Goal: Task Accomplishment & Management: Use online tool/utility

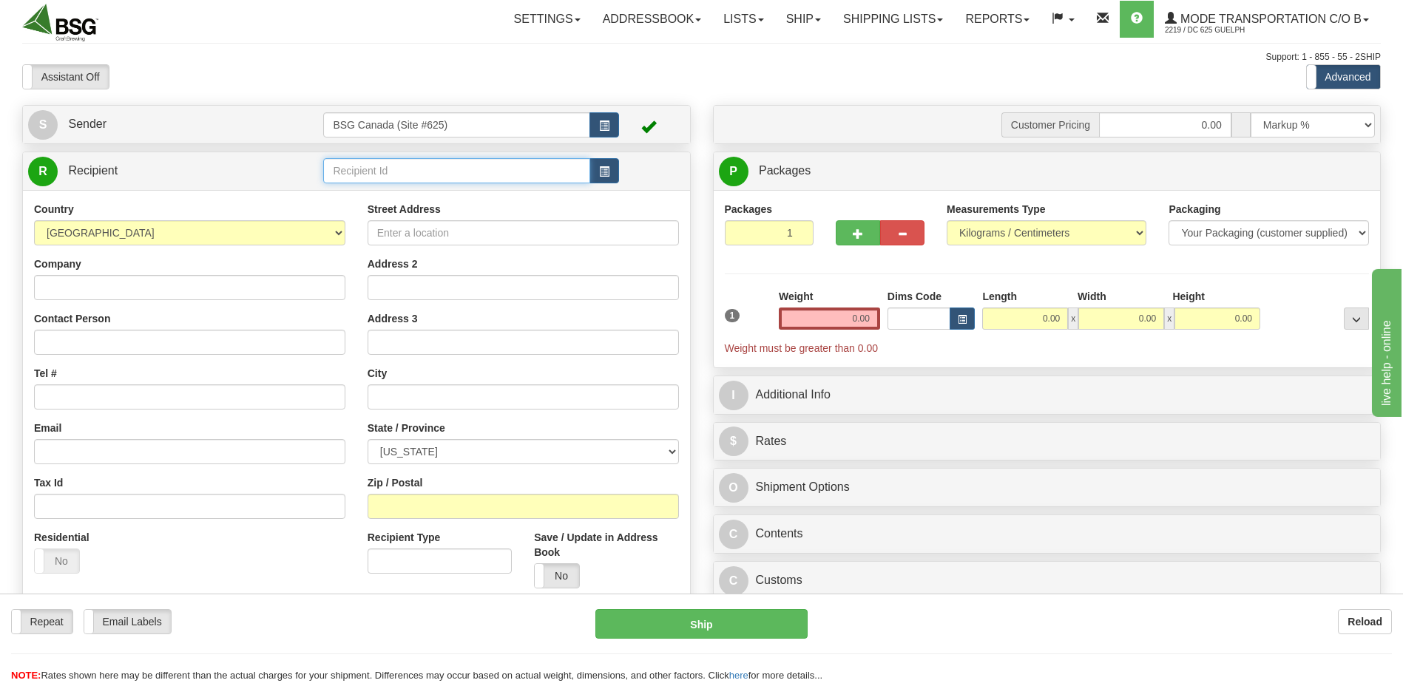
click at [396, 173] on input "text" at bounding box center [456, 170] width 266 height 25
type input "t"
click at [459, 509] on input "Zip / Postal" at bounding box center [523, 506] width 311 height 25
click at [435, 505] on input "Zip / Postal" at bounding box center [523, 506] width 311 height 25
type input "T5G 0W7"
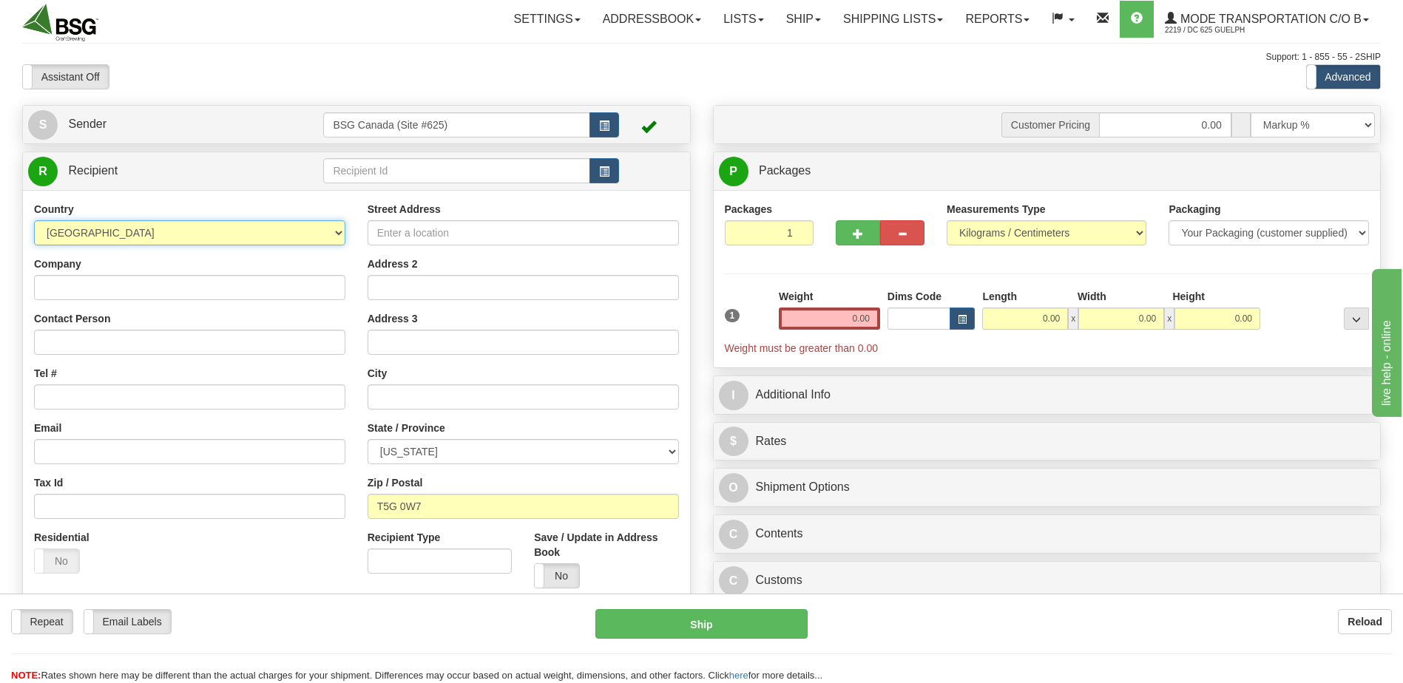
select select "CA"
type input "The Growlery"
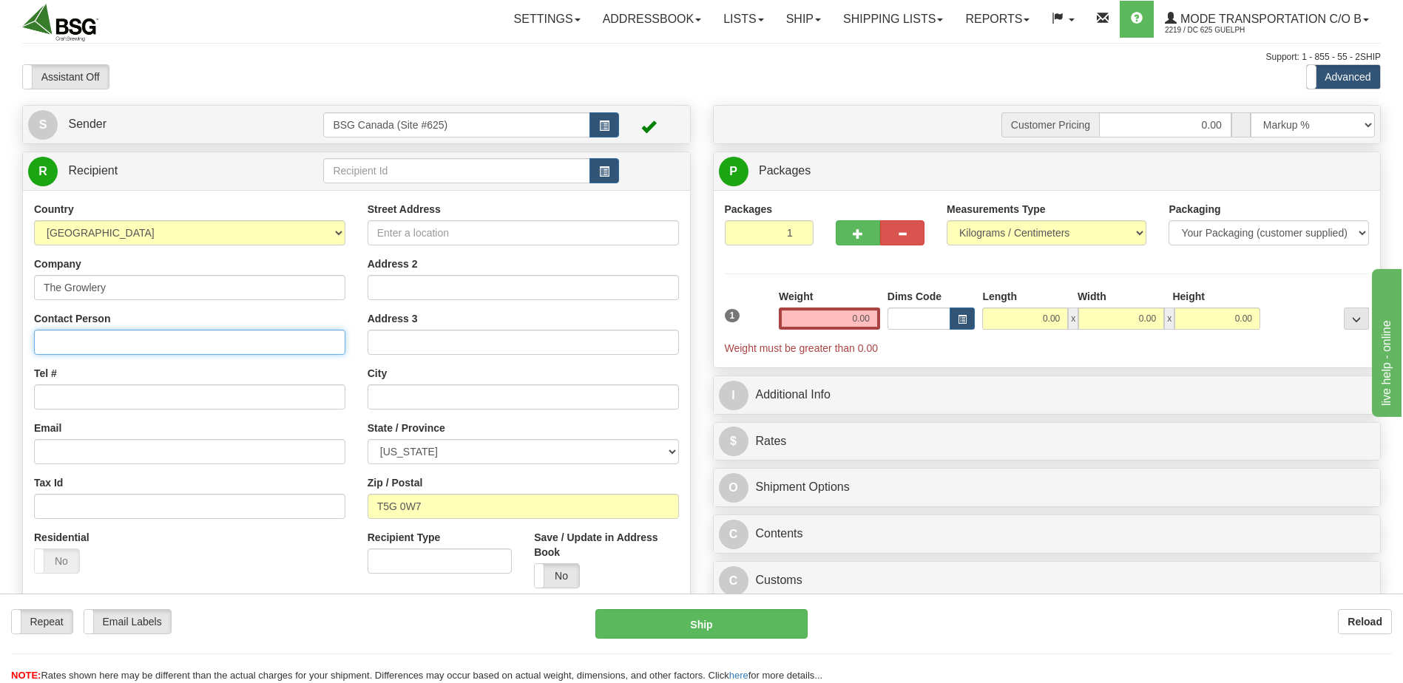
type input "[PERSON_NAME]"
type input "[PERSON_NAME][EMAIL_ADDRESS][DOMAIN_NAME]"
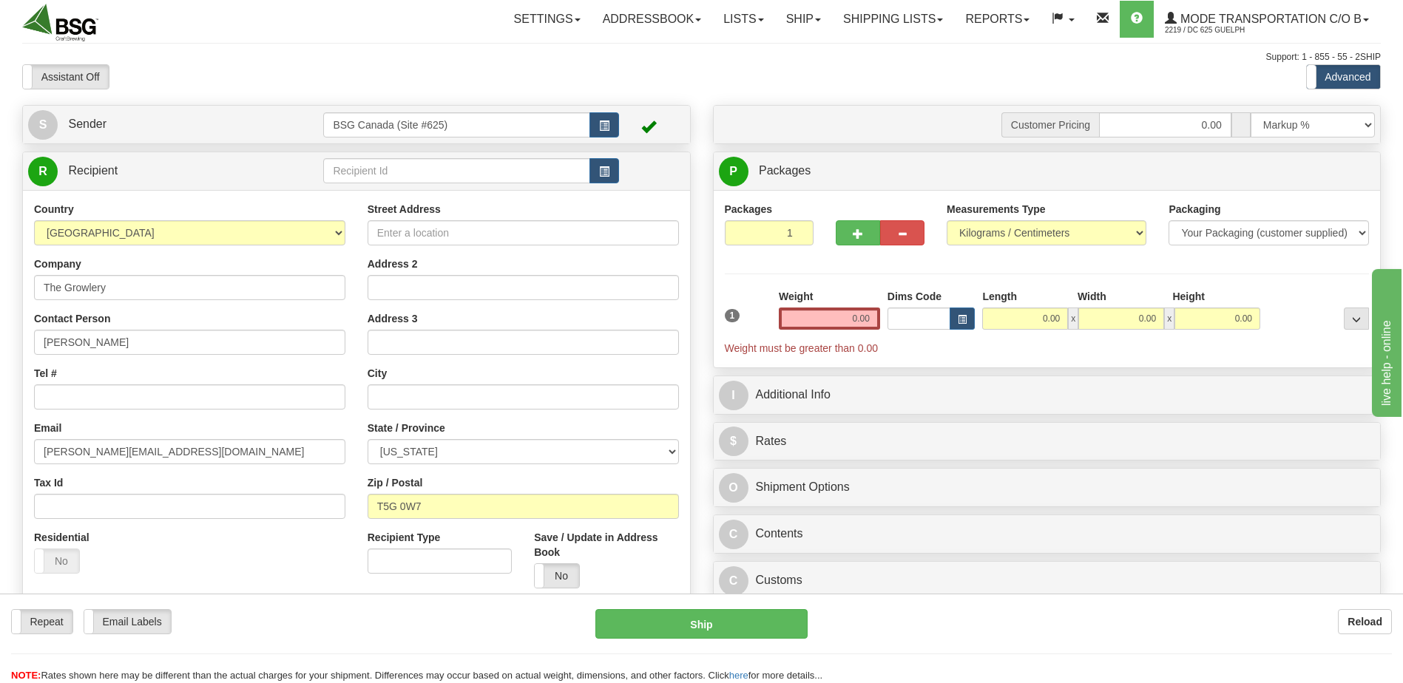
type input "[STREET_ADDRESS]"
type input "[GEOGRAPHIC_DATA]"
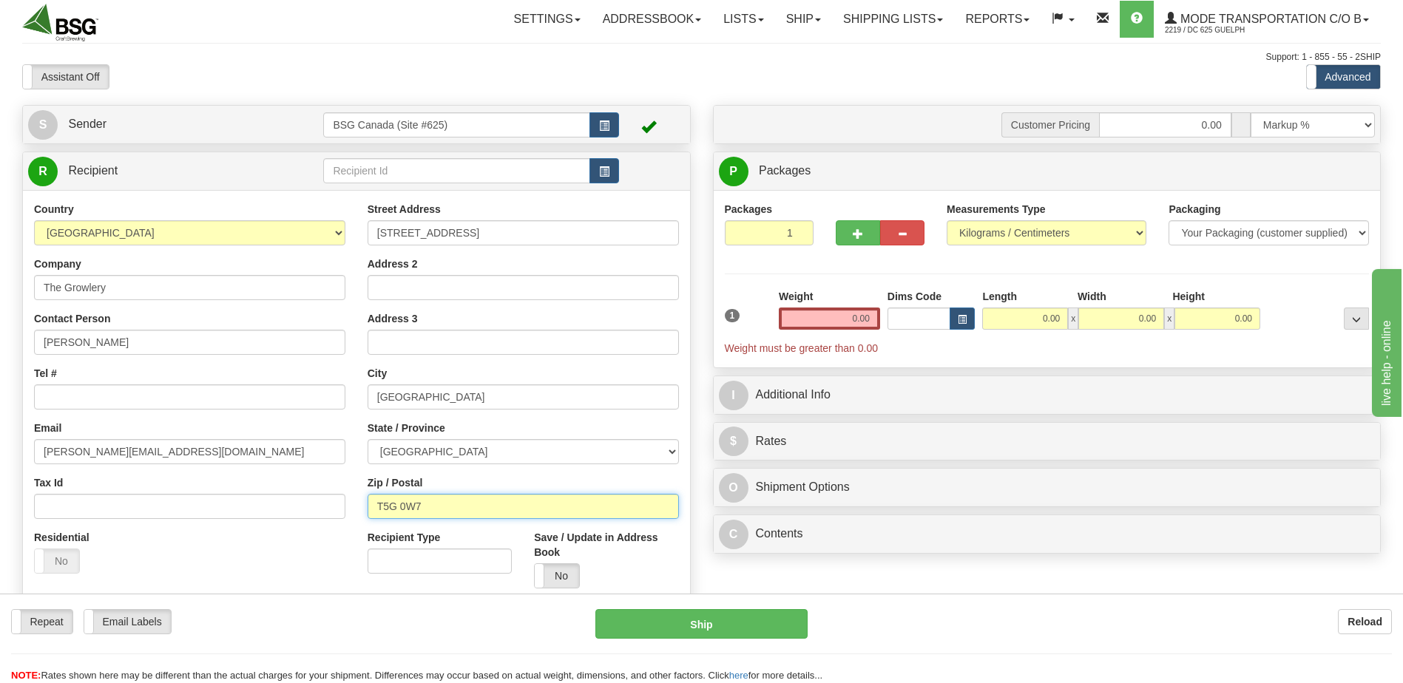
type input "N1C 0A8"
type input "Unit 4"
select select "ON"
click at [818, 317] on input "0.00" at bounding box center [829, 319] width 101 height 22
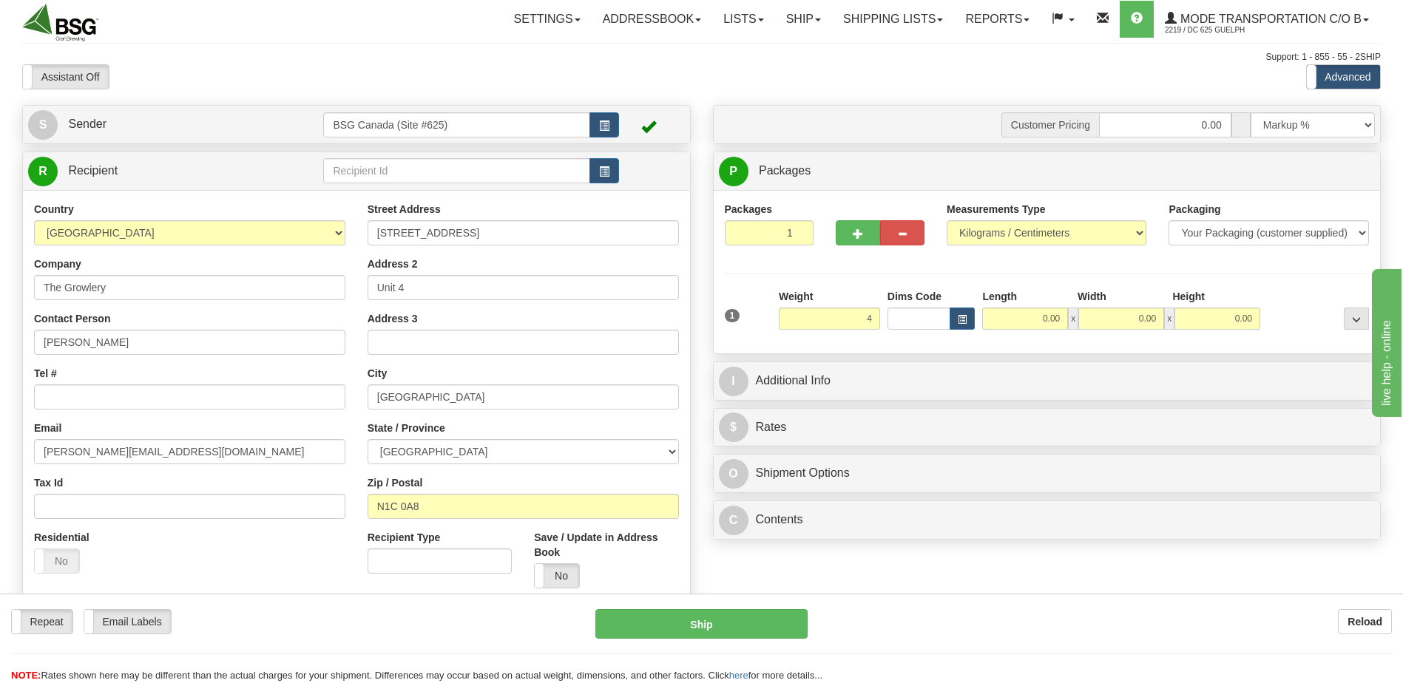
type input "4.00"
click at [944, 275] on div "Packages 1 1 Measurements Type" at bounding box center [1047, 272] width 645 height 141
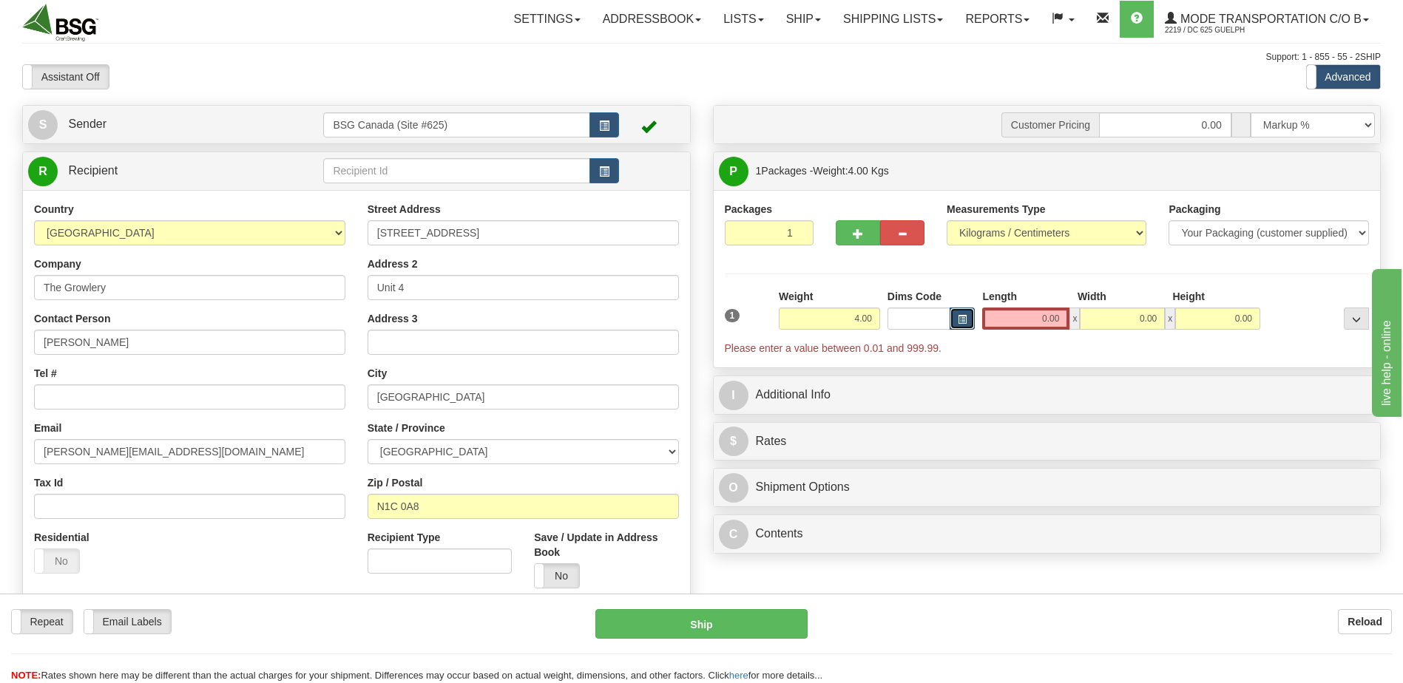
click at [967, 317] on span "button" at bounding box center [962, 320] width 9 height 8
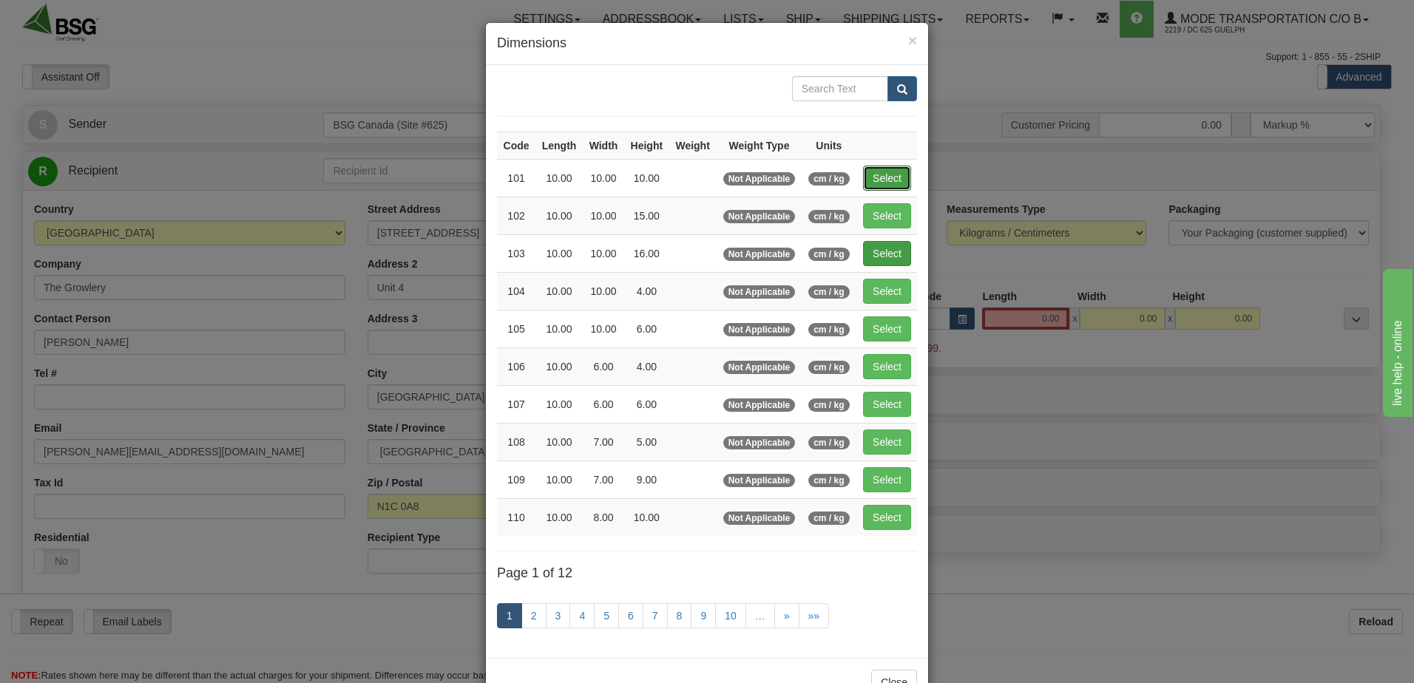
click at [897, 173] on button "Select" at bounding box center [887, 178] width 48 height 25
type input "101"
type input "10.00"
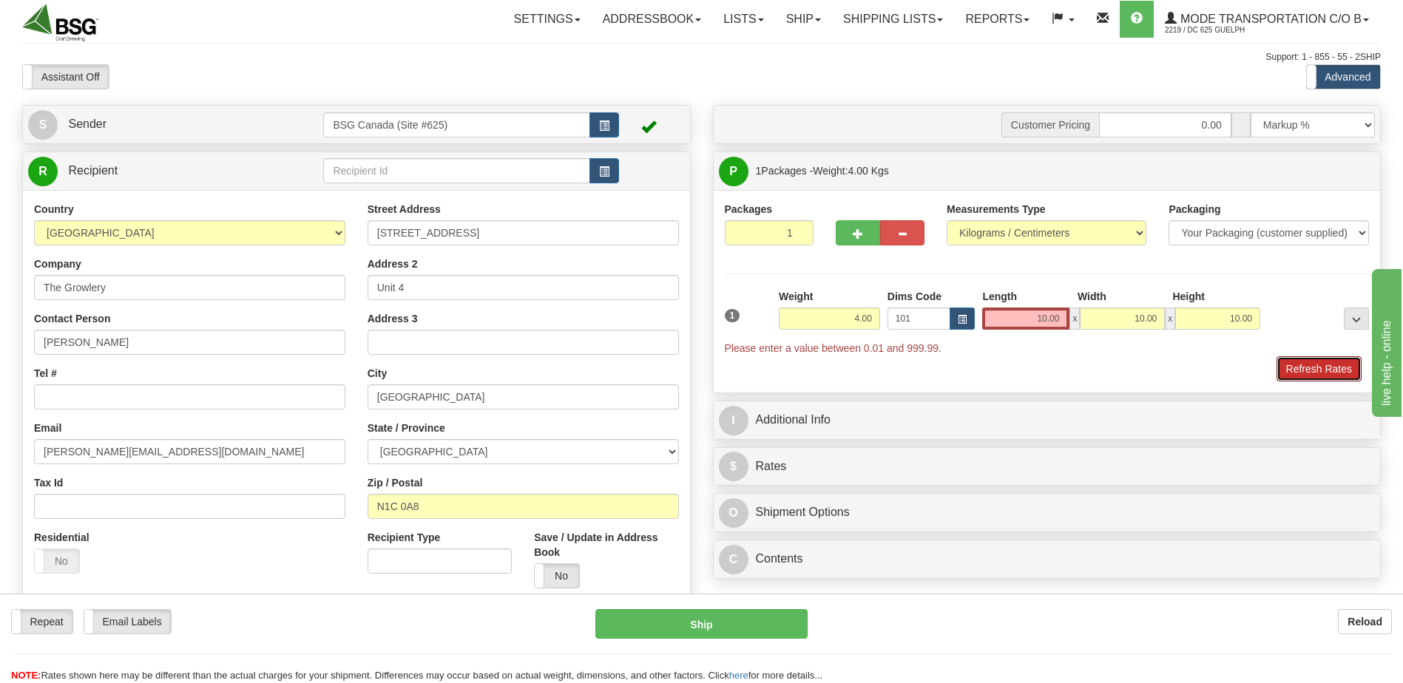
click at [1310, 376] on button "Refresh Rates" at bounding box center [1318, 368] width 85 height 25
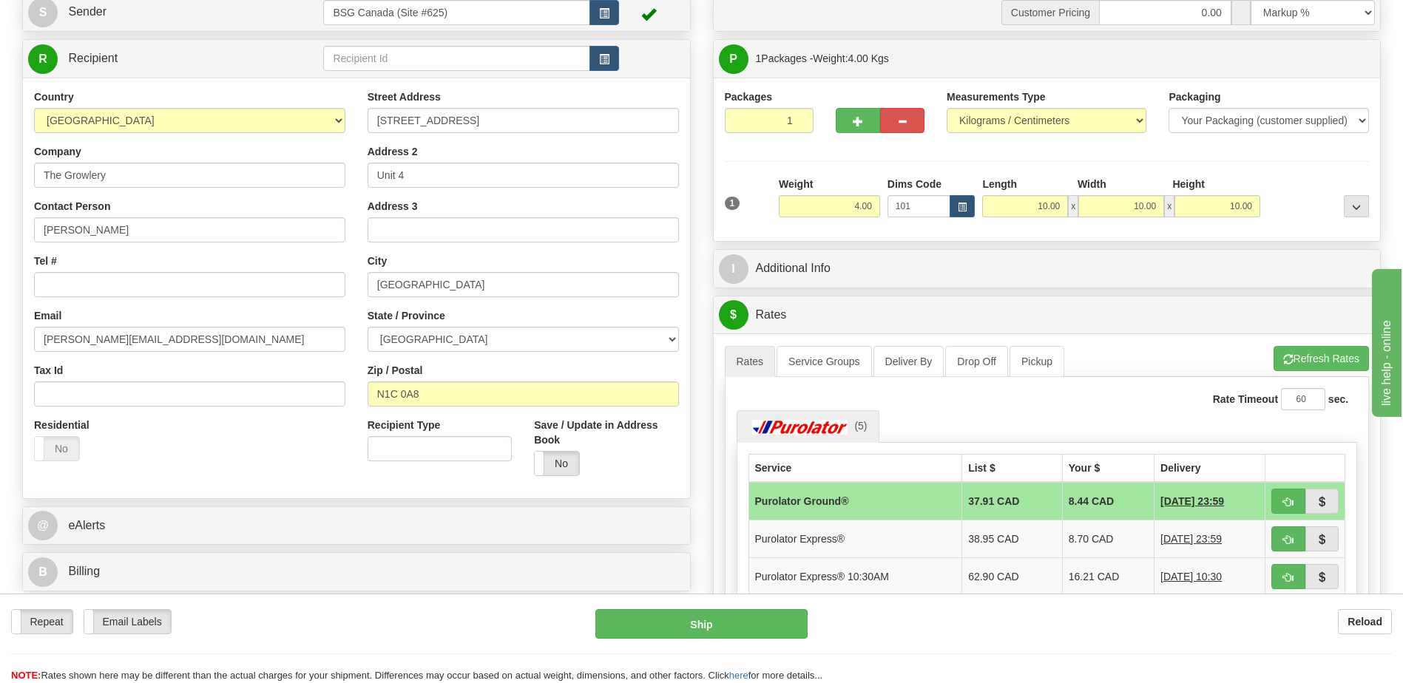
scroll to position [148, 0]
